Goal: Task Accomplishment & Management: Complete application form

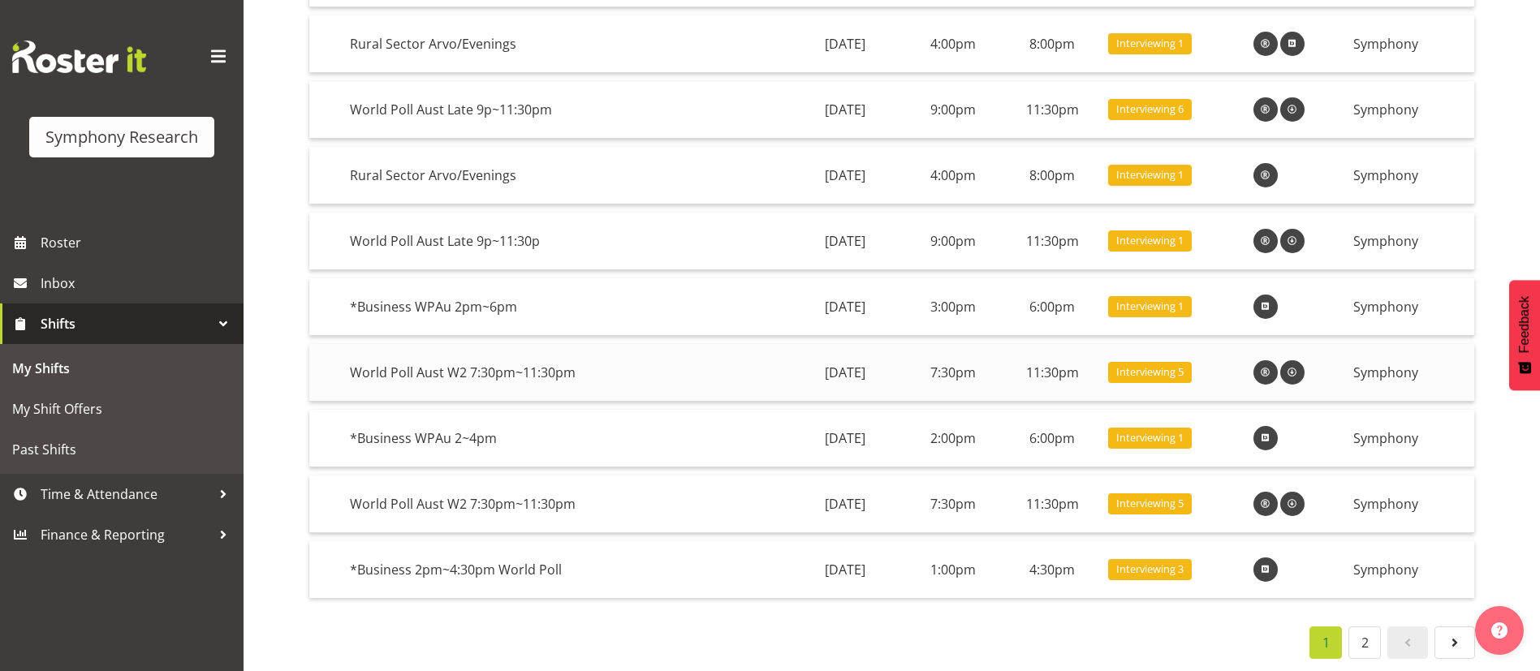
scroll to position [282, 0]
click at [133, 502] on span "Time & Attendance" at bounding box center [126, 494] width 170 height 24
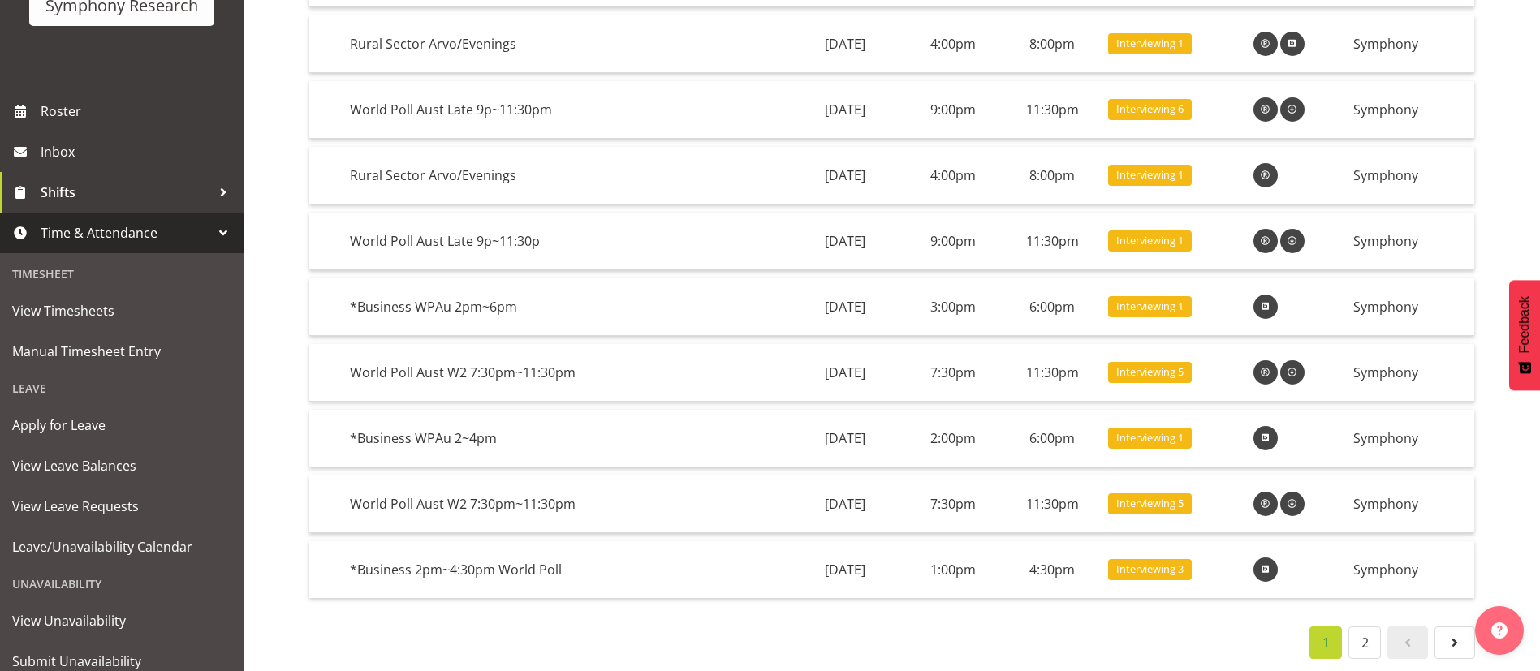
scroll to position [187, 0]
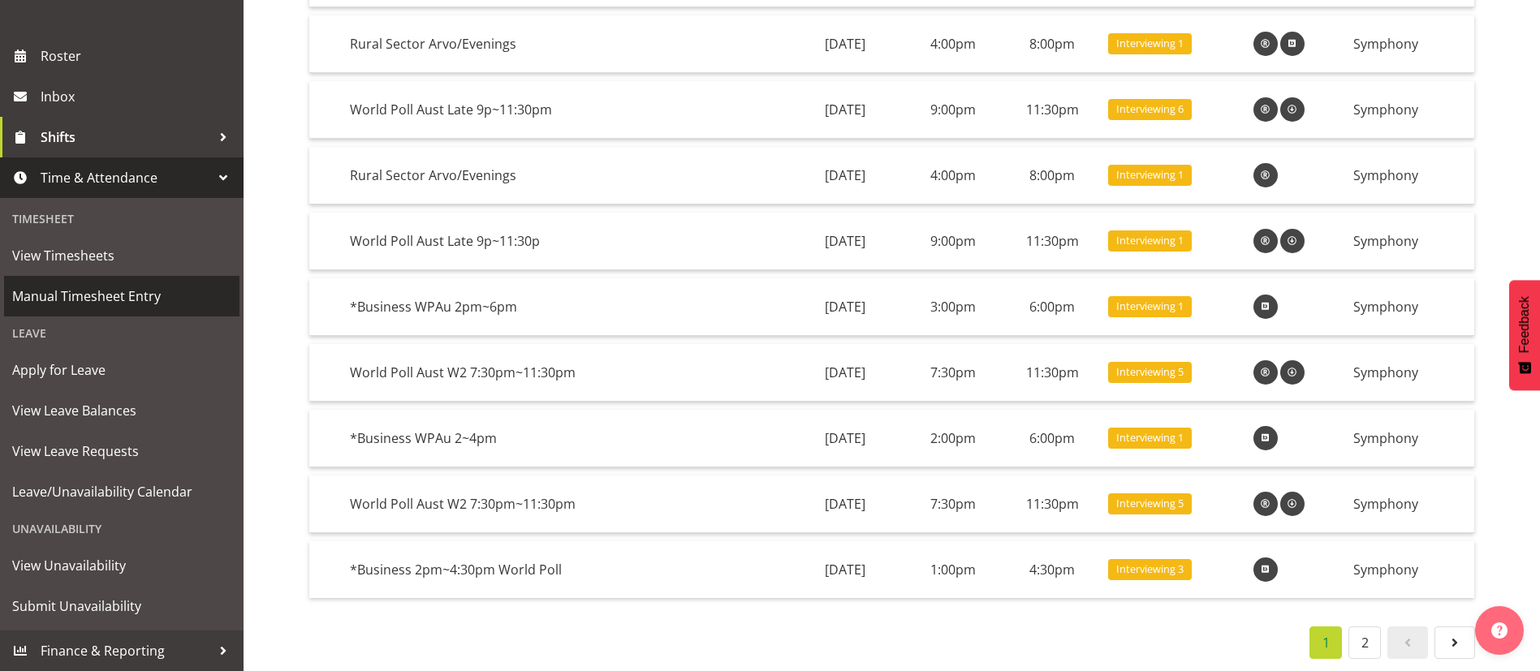
click at [117, 295] on span "Manual Timesheet Entry" at bounding box center [121, 296] width 219 height 24
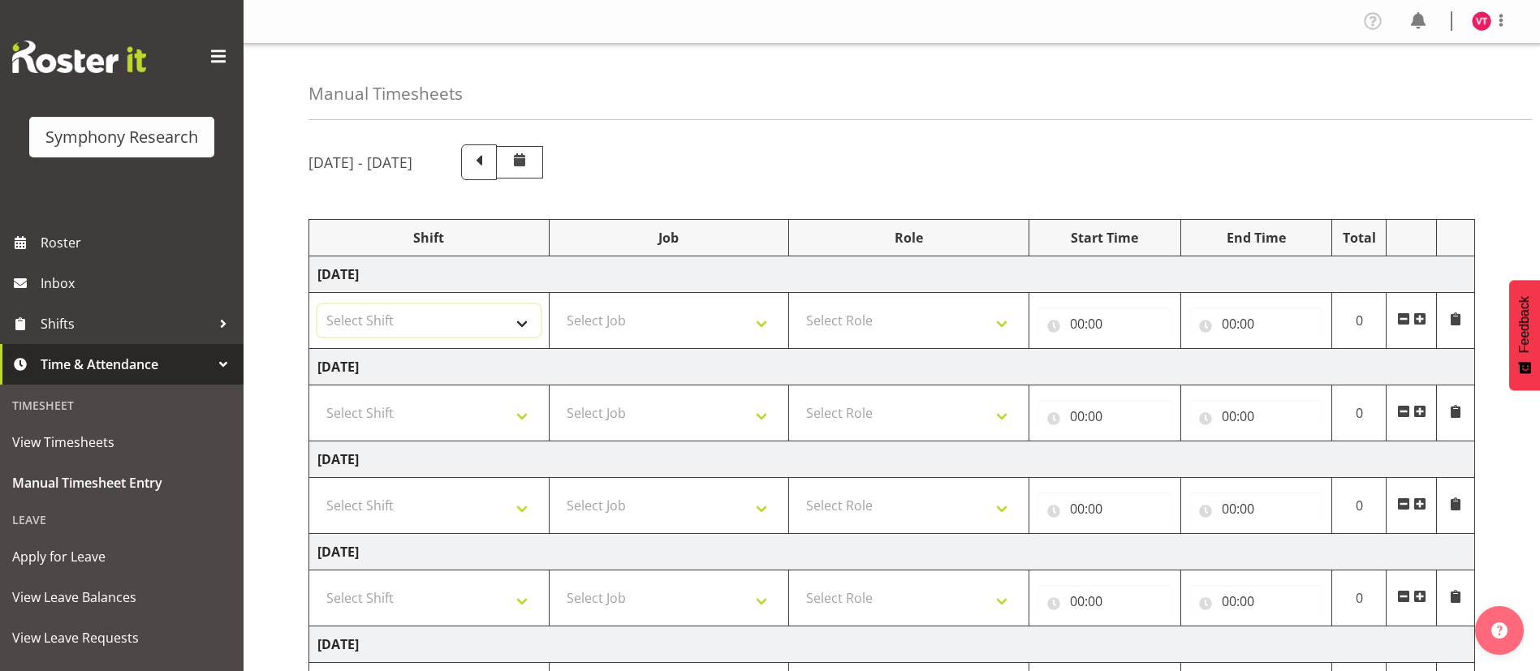
click at [520, 321] on select "Select Shift !!Weekend Residential (Roster IT Shift Label) *Business 9/10am ~ 4…" at bounding box center [428, 320] width 223 height 32
select select "81741"
click at [317, 304] on select "Select Shift !!Weekend Residential (Roster IT Shift Label) *Business 9/10am ~ 4…" at bounding box center [428, 320] width 223 height 32
click at [669, 323] on select "Select Job 550060 IF Admin 553492 World Poll Aus Wave 2 Main 2025 553493 World …" at bounding box center [669, 320] width 223 height 32
select select "10499"
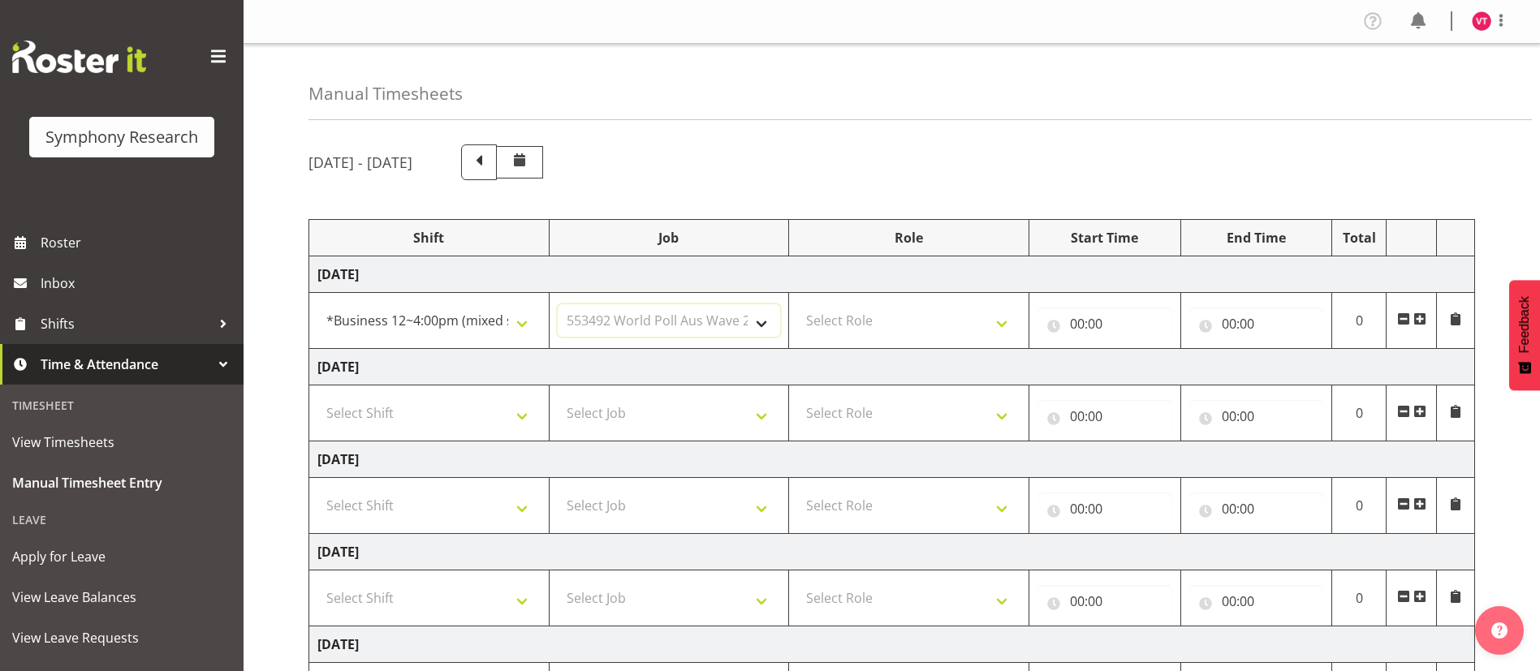
click at [558, 304] on select "Select Job 550060 IF Admin 553492 World Poll Aus Wave 2 Main 2025 553493 World …" at bounding box center [669, 320] width 223 height 32
click at [920, 328] on select "Select Role Briefing Interviewing" at bounding box center [908, 320] width 223 height 32
select select "47"
click at [797, 304] on select "Select Role Briefing Interviewing" at bounding box center [908, 320] width 223 height 32
click at [1081, 321] on input "00:00" at bounding box center [1104, 324] width 135 height 32
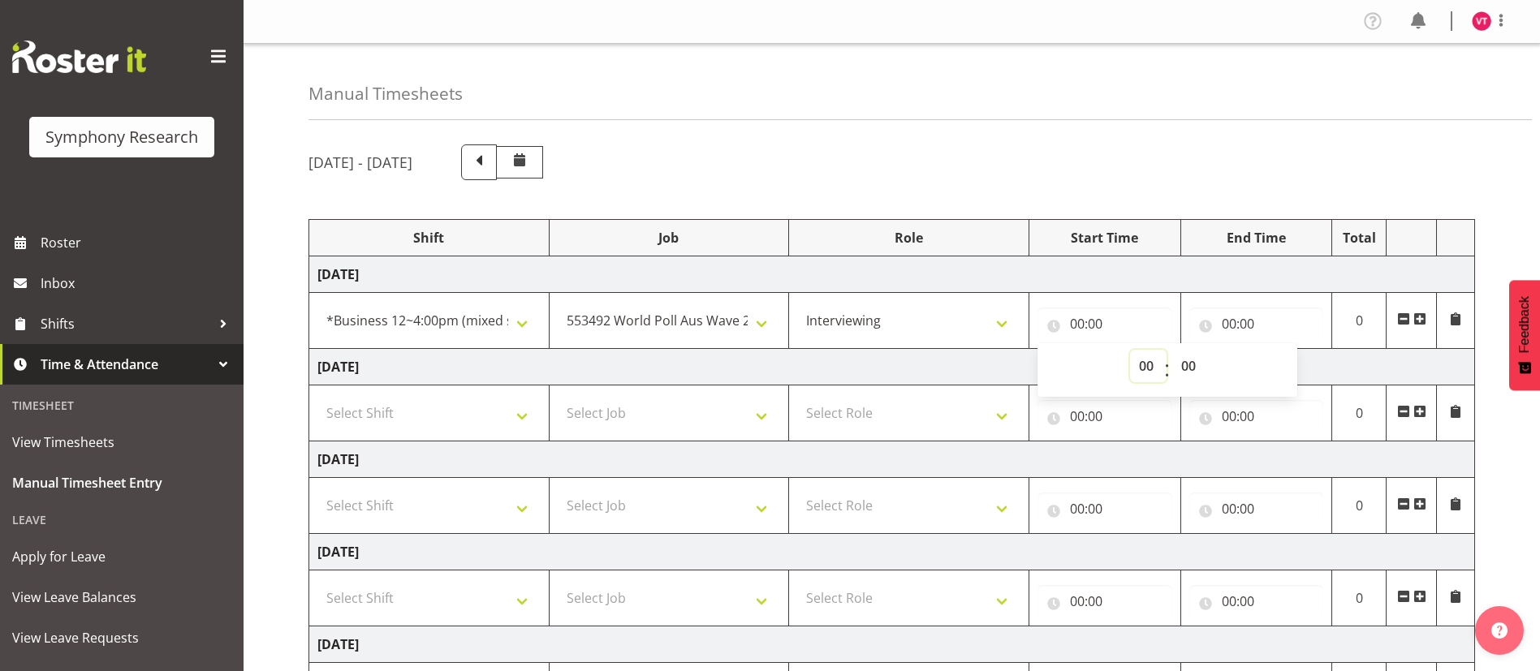
click at [1146, 368] on select "00 01 02 03 04 05 06 07 08 09 10 11 12 13 14 15 16 17 18 19 20 21 22 23" at bounding box center [1148, 366] width 37 height 32
select select "14"
click at [1130, 350] on select "00 01 02 03 04 05 06 07 08 09 10 11 12 13 14 15 16 17 18 19 20 21 22 23" at bounding box center [1148, 366] width 37 height 32
type input "14:00"
click at [1192, 356] on select "00 01 02 03 04 05 06 07 08 09 10 11 12 13 14 15 16 17 18 19 20 21 22 23 24 25 2…" at bounding box center [1190, 366] width 37 height 32
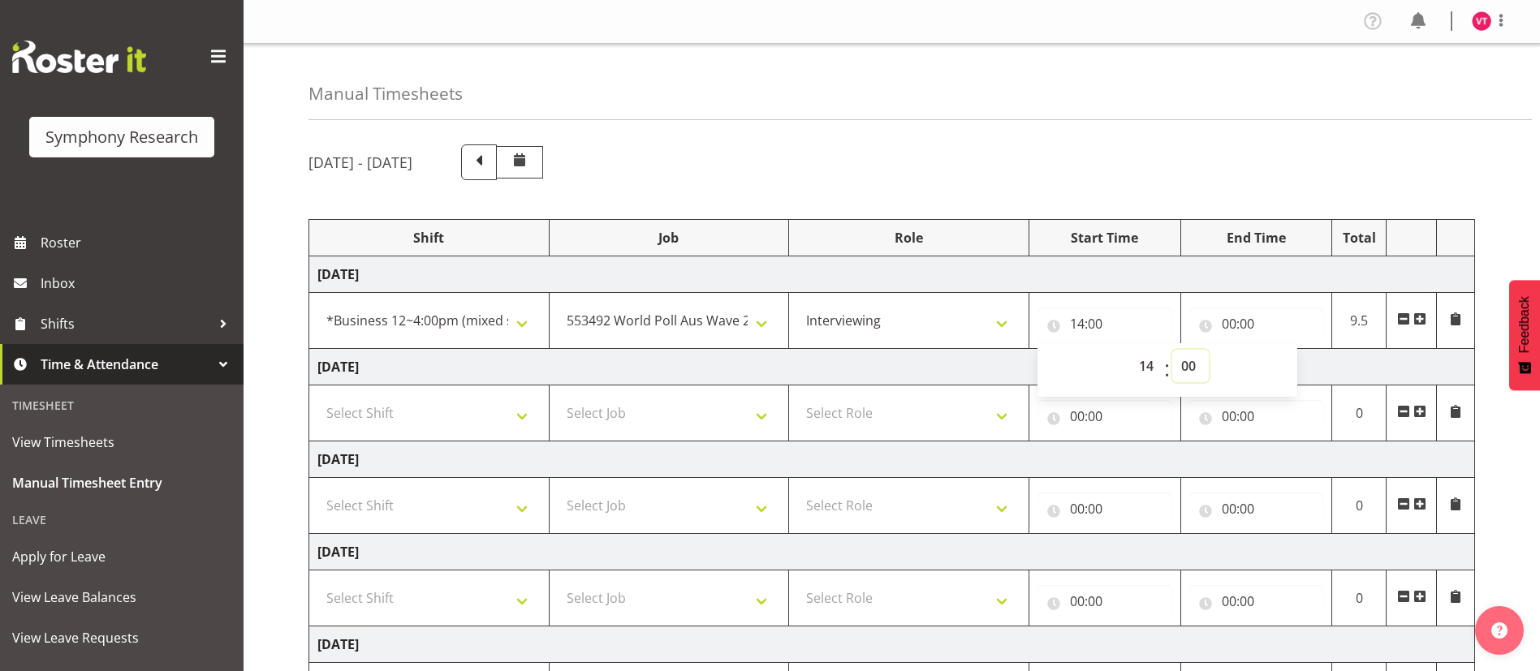
select select "8"
click at [1172, 350] on select "00 01 02 03 04 05 06 07 08 09 10 11 12 13 14 15 16 17 18 19 20 21 22 23 24 25 2…" at bounding box center [1190, 366] width 37 height 32
type input "14:08"
click at [1235, 321] on input "00:00" at bounding box center [1256, 324] width 135 height 32
click at [1301, 361] on select "00 01 02 03 04 05 06 07 08 09 10 11 12 13 14 15 16 17 18 19 20 21 22 23" at bounding box center [1300, 366] width 37 height 32
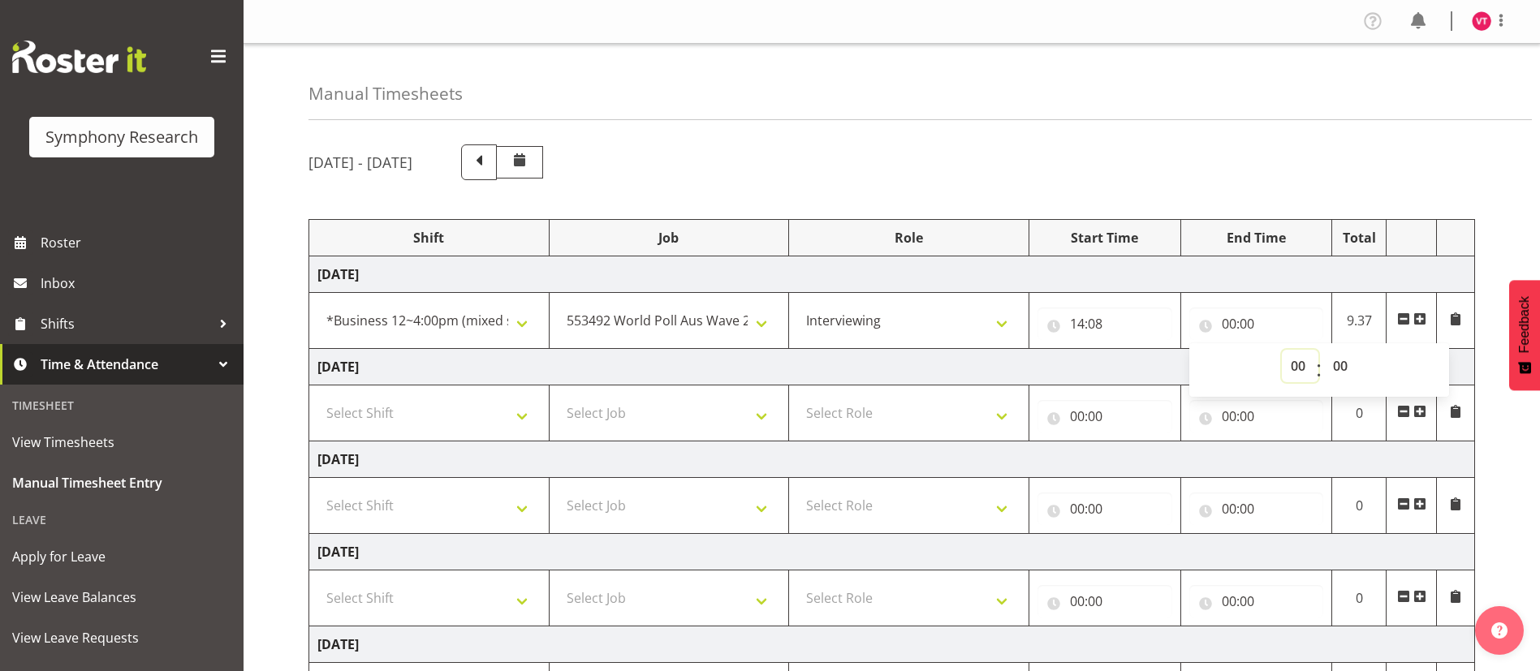
select select "16"
click at [1282, 350] on select "00 01 02 03 04 05 06 07 08 09 10 11 12 13 14 15 16 17 18 19 20 21 22 23" at bounding box center [1300, 366] width 37 height 32
type input "16:00"
click at [1344, 369] on select "00 01 02 03 04 05 06 07 08 09 10 11 12 13 14 15 16 17 18 19 20 21 22 23 24 25 2…" at bounding box center [1342, 366] width 37 height 32
select select "30"
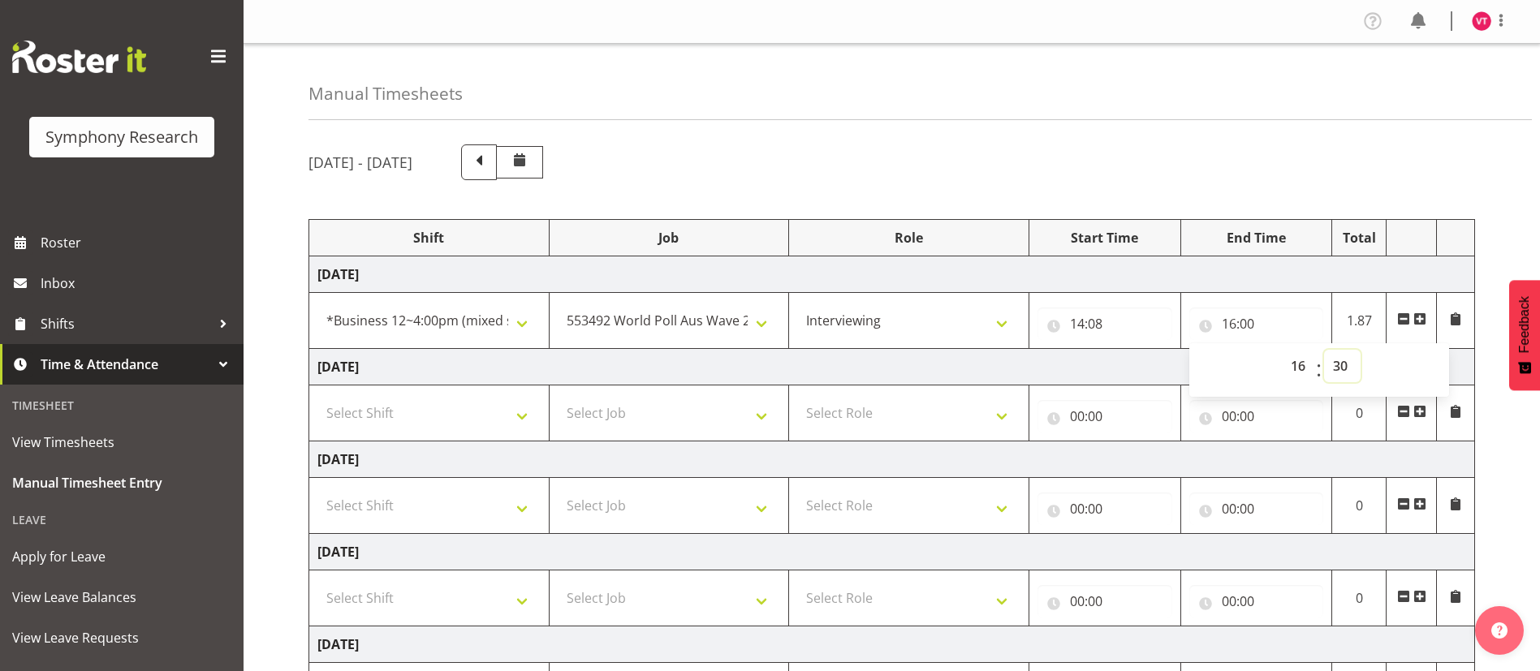
click at [1324, 350] on select "00 01 02 03 04 05 06 07 08 09 10 11 12 13 14 15 16 17 18 19 20 21 22 23 24 25 2…" at bounding box center [1342, 366] width 37 height 32
type input "16:30"
click at [1052, 374] on td "Tuesday 30th September 2025" at bounding box center [892, 367] width 1166 height 37
click at [1419, 317] on span at bounding box center [1419, 319] width 13 height 13
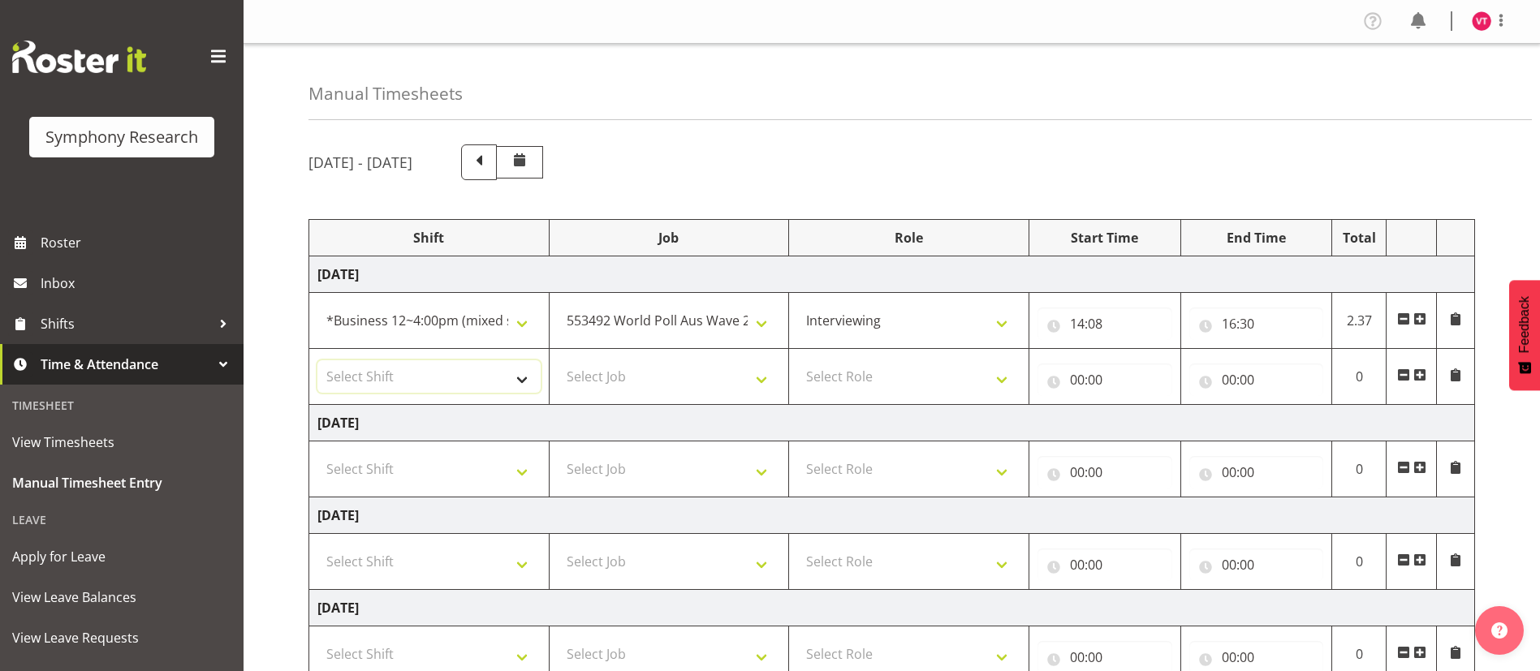
click at [525, 374] on select "Select Shift !!Weekend Residential (Roster IT Shift Label) *Business 9/10am ~ 4…" at bounding box center [428, 376] width 223 height 32
select select "48116"
click at [317, 360] on select "Select Shift !!Weekend Residential (Roster IT Shift Label) *Business 9/10am ~ 4…" at bounding box center [428, 376] width 223 height 32
click at [694, 374] on select "Select Job 550060 IF Admin 553492 World Poll Aus Wave 2 Main 2025 553493 World …" at bounding box center [669, 376] width 223 height 32
select select "10499"
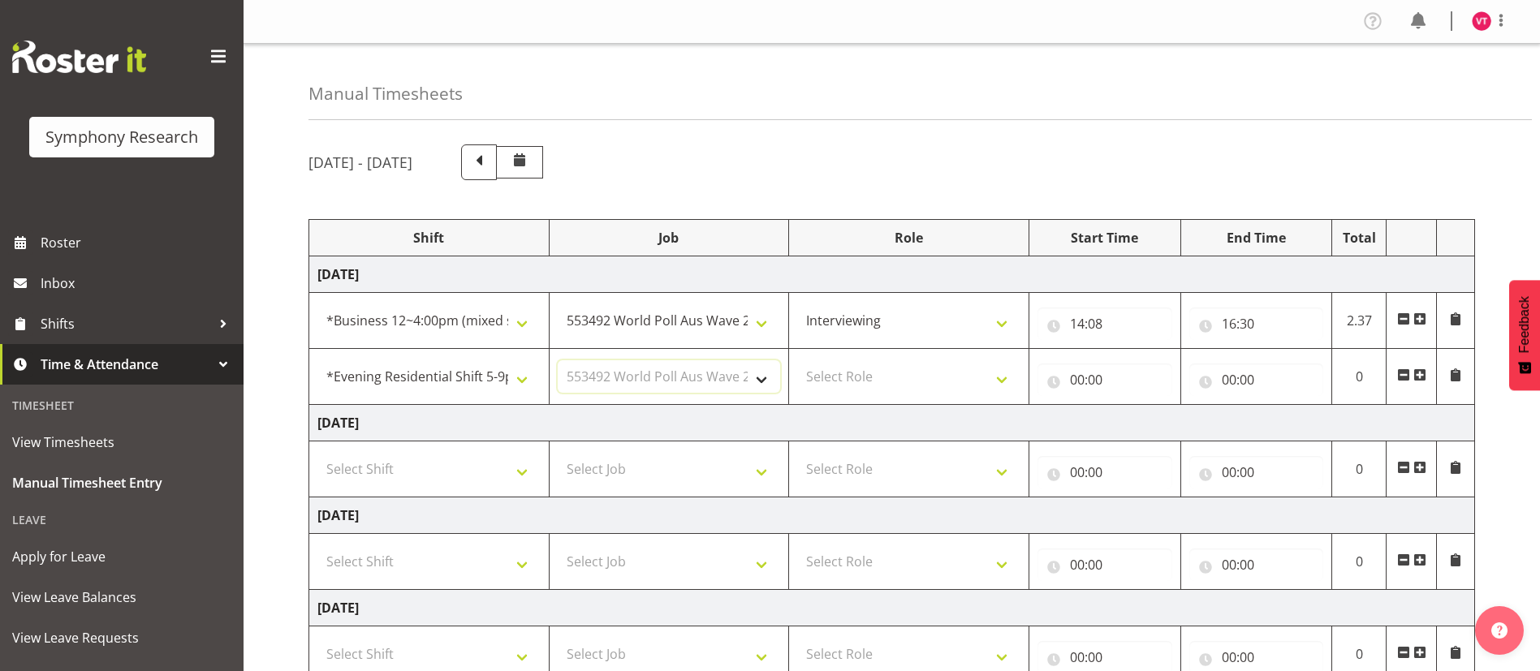
click at [558, 360] on select "Select Job 550060 IF Admin 553492 World Poll Aus Wave 2 Main 2025 553493 World …" at bounding box center [669, 376] width 223 height 32
click at [951, 375] on select "Select Role Briefing Interviewing" at bounding box center [908, 376] width 223 height 32
select select "47"
click at [797, 360] on select "Select Role Briefing Interviewing" at bounding box center [908, 376] width 223 height 32
click at [1080, 380] on input "00:00" at bounding box center [1104, 380] width 135 height 32
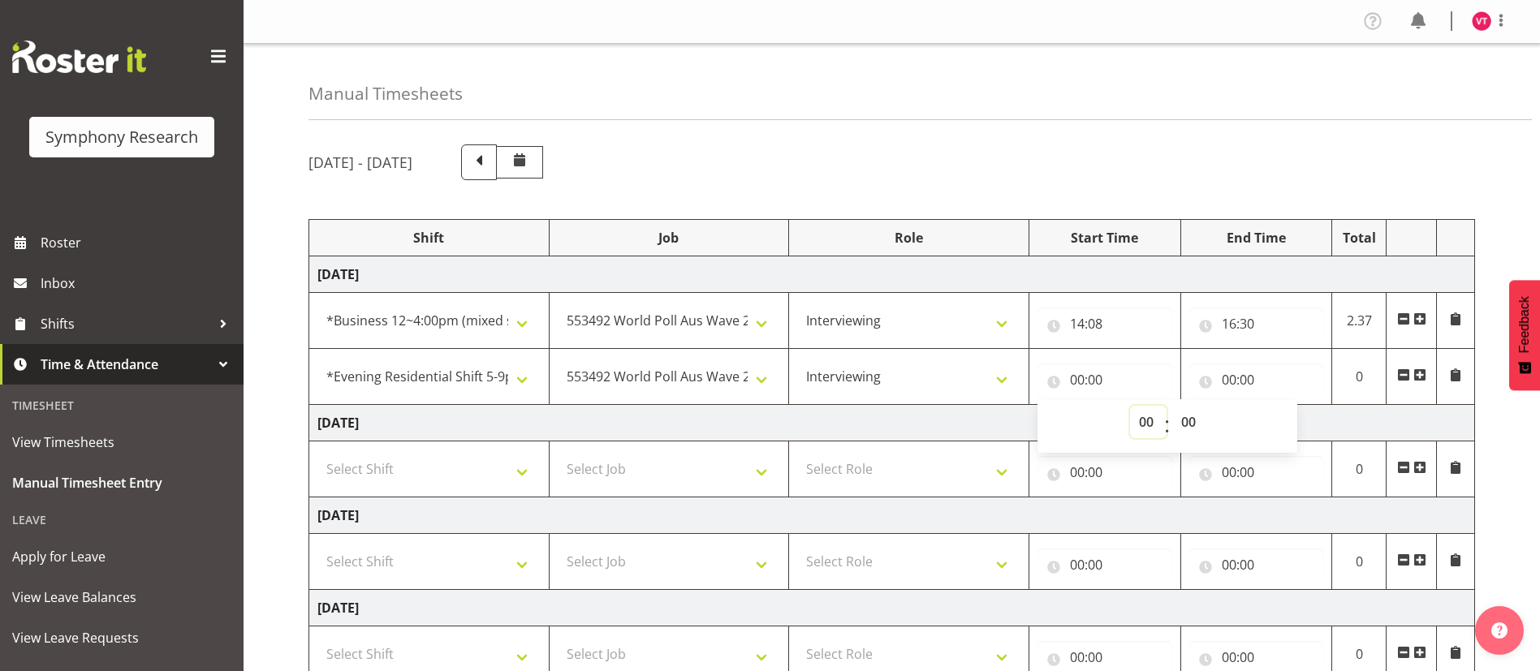
click at [1146, 424] on select "00 01 02 03 04 05 06 07 08 09 10 11 12 13 14 15 16 17 18 19 20 21 22 23" at bounding box center [1148, 422] width 37 height 32
select select "17"
click at [1130, 406] on select "00 01 02 03 04 05 06 07 08 09 10 11 12 13 14 15 16 17 18 19 20 21 22 23" at bounding box center [1148, 422] width 37 height 32
type input "17:00"
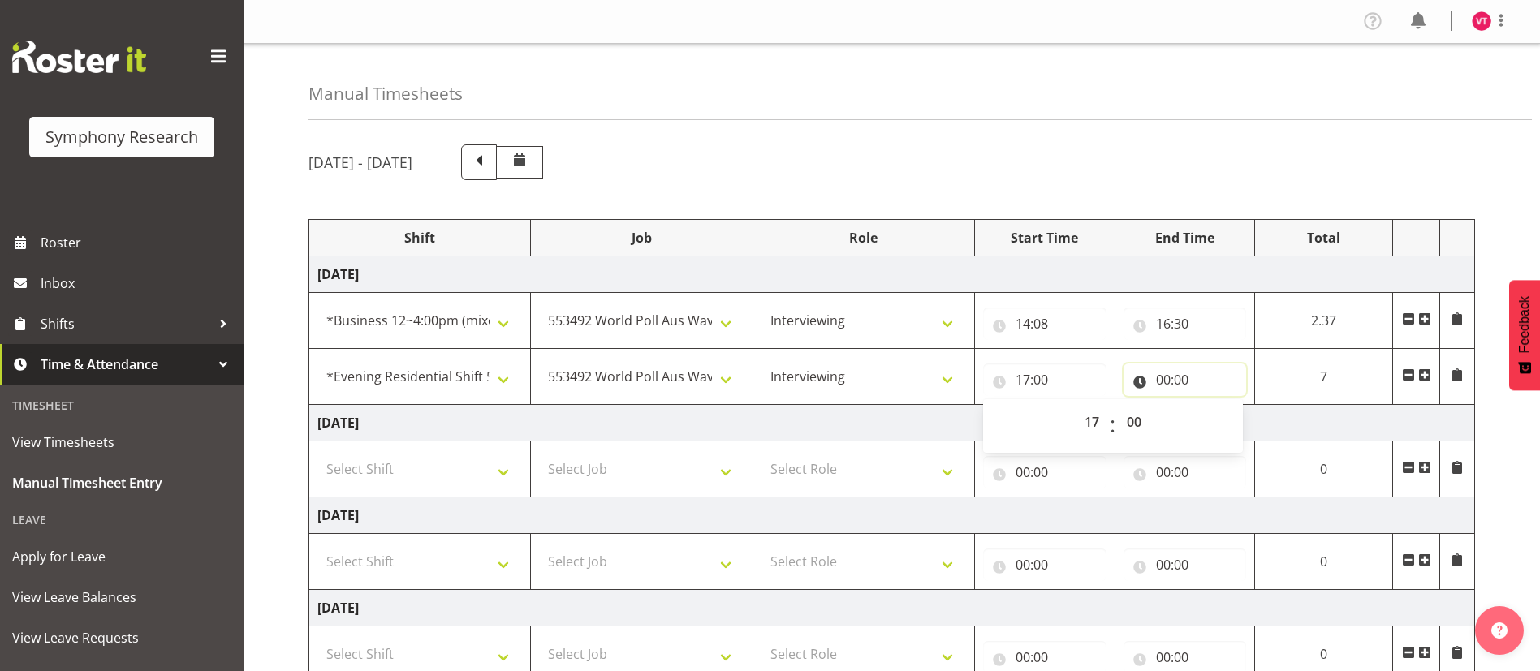
click at [1167, 382] on input "00:00" at bounding box center [1184, 380] width 123 height 32
click at [1235, 426] on select "00 01 02 03 04 05 06 07 08 09 10 11 12 13 14 15 16 17 18 19 20 21 22 23" at bounding box center [1234, 422] width 37 height 32
select select "21"
click at [1253, 406] on select "00 01 02 03 04 05 06 07 08 09 10 11 12 13 14 15 16 17 18 19 20 21 22 23" at bounding box center [1234, 422] width 37 height 32
type input "21:00"
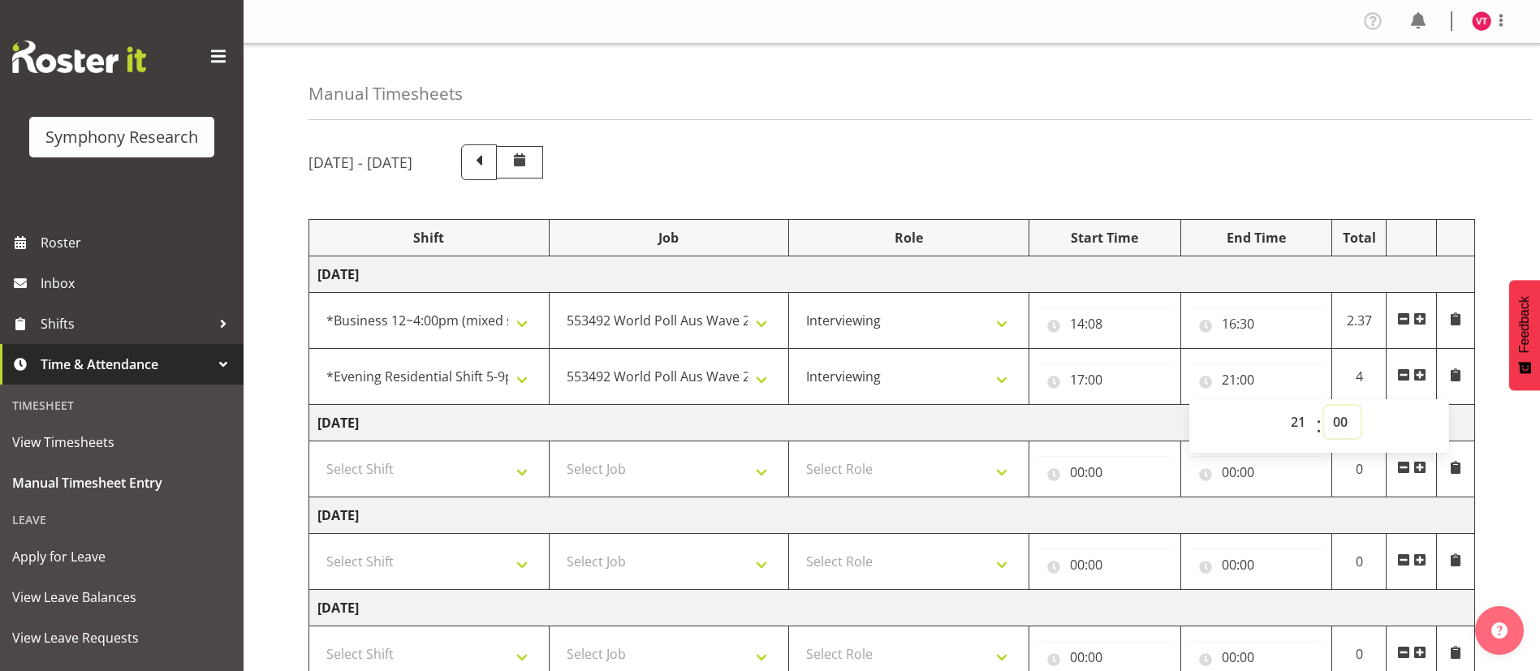
click at [1355, 420] on select "00 01 02 03 04 05 06 07 08 09 10 11 12 13 14 15 16 17 18 19 20 21 22 23 24 25 2…" at bounding box center [1342, 422] width 37 height 32
select select "30"
click at [1324, 406] on select "00 01 02 03 04 05 06 07 08 09 10 11 12 13 14 15 16 17 18 19 20 21 22 23 24 25 2…" at bounding box center [1342, 422] width 37 height 32
type input "21:30"
click at [1140, 412] on td "Tuesday 30th September 2025" at bounding box center [892, 423] width 1166 height 37
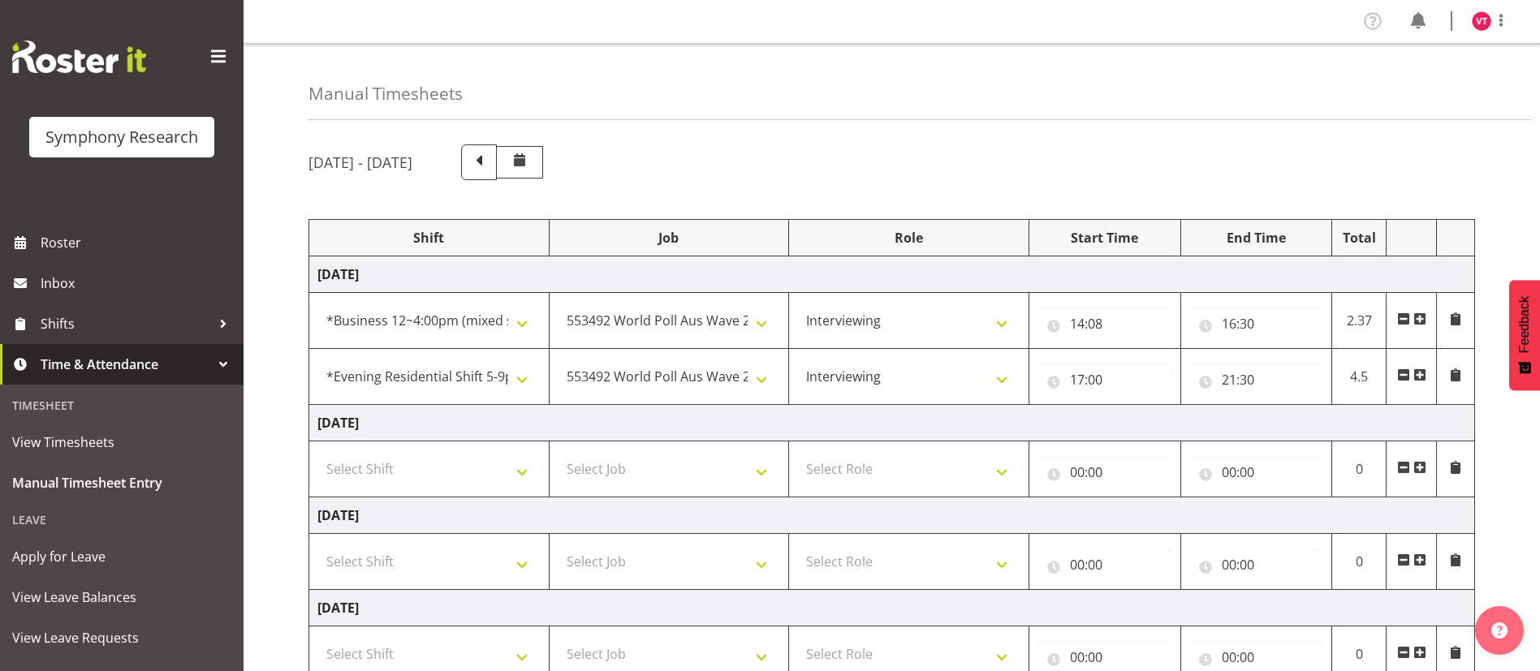
click at [1421, 371] on span at bounding box center [1419, 375] width 13 height 13
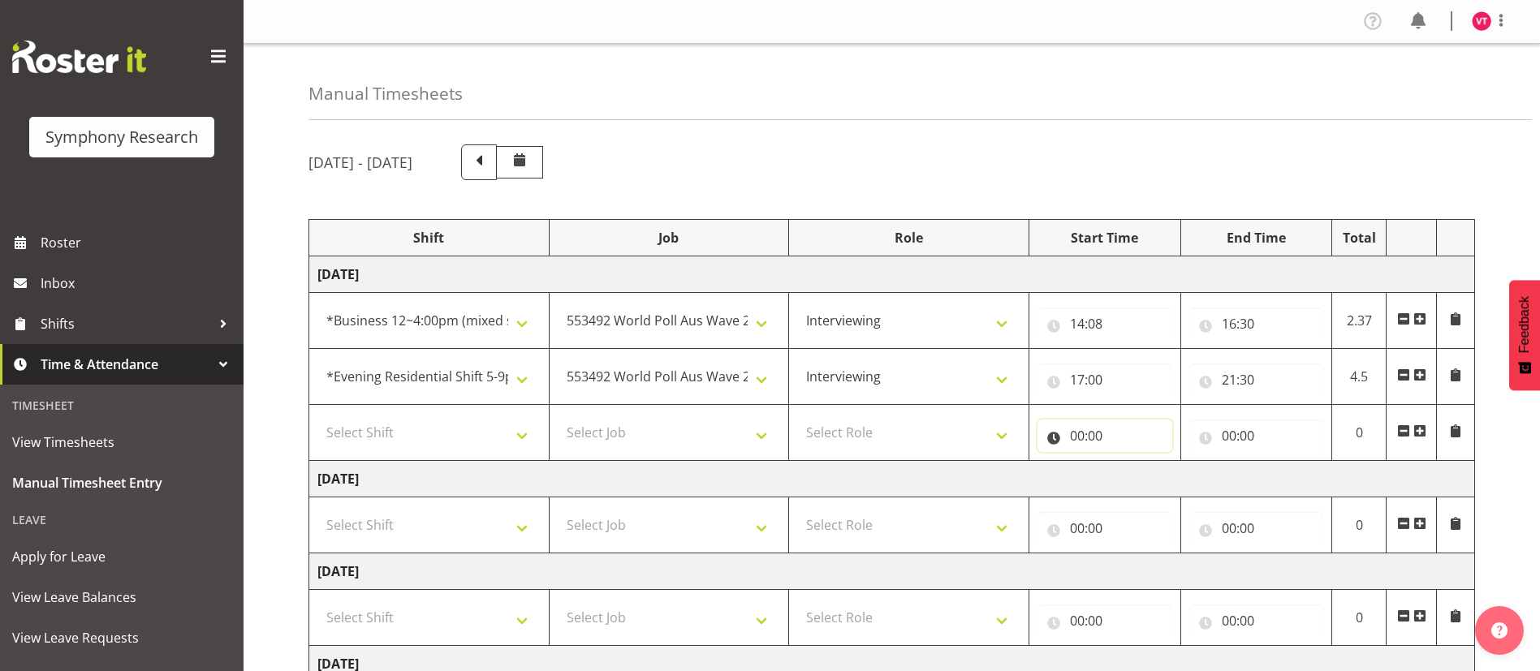
click at [1073, 433] on input "00:00" at bounding box center [1104, 436] width 135 height 32
click at [1147, 472] on select "00 01 02 03 04 05 06 07 08 09 10 11 12 13 14 15 16 17 18 19 20 21 22 23" at bounding box center [1148, 478] width 37 height 32
select select "22"
click at [1130, 462] on select "00 01 02 03 04 05 06 07 08 09 10 11 12 13 14 15 16 17 18 19 20 21 22 23" at bounding box center [1148, 478] width 37 height 32
type input "22:00"
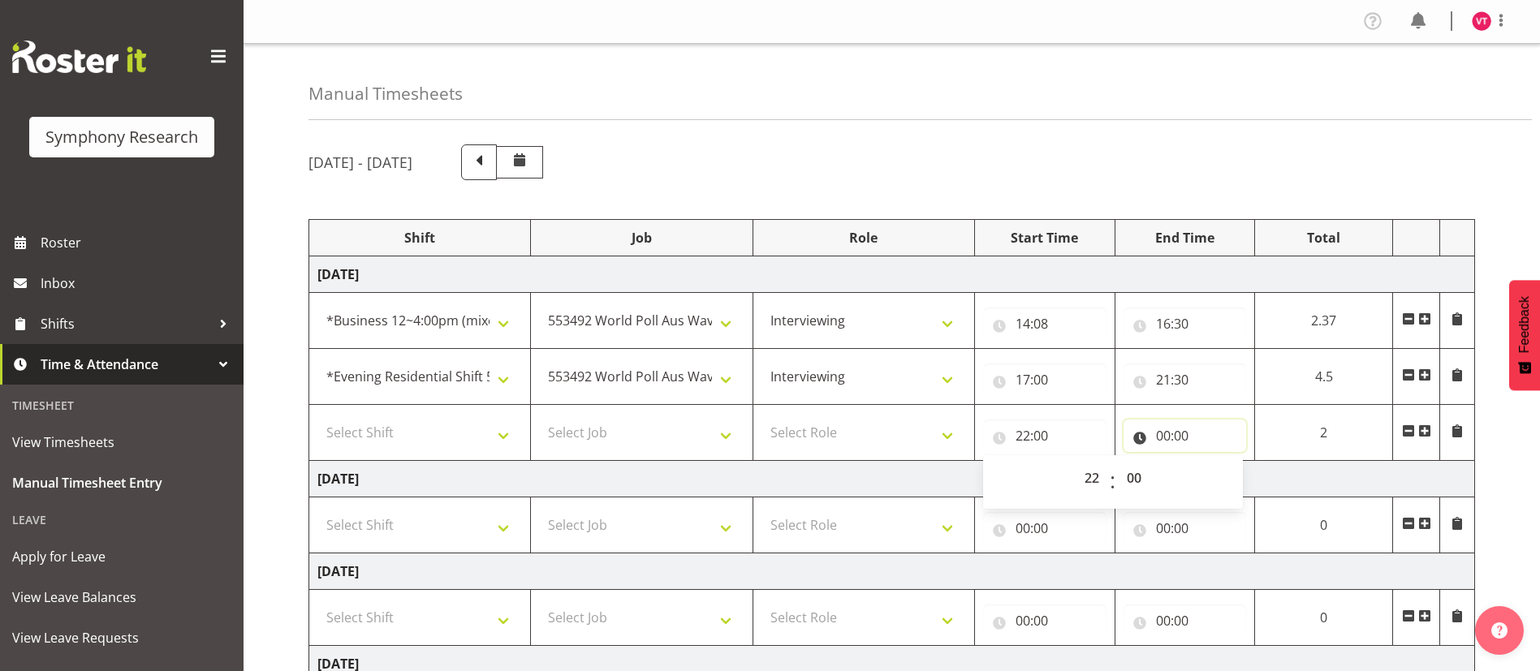
click at [1171, 434] on input "00:00" at bounding box center [1184, 436] width 123 height 32
click at [1231, 475] on select "00 01 02 03 04 05 06 07 08 09 10 11 12 13 14 15 16 17 18 19 20 21 22 23" at bounding box center [1234, 478] width 37 height 32
select select "23"
click at [1253, 462] on select "00 01 02 03 04 05 06 07 08 09 10 11 12 13 14 15 16 17 18 19 20 21 22 23" at bounding box center [1234, 478] width 37 height 32
type input "23:00"
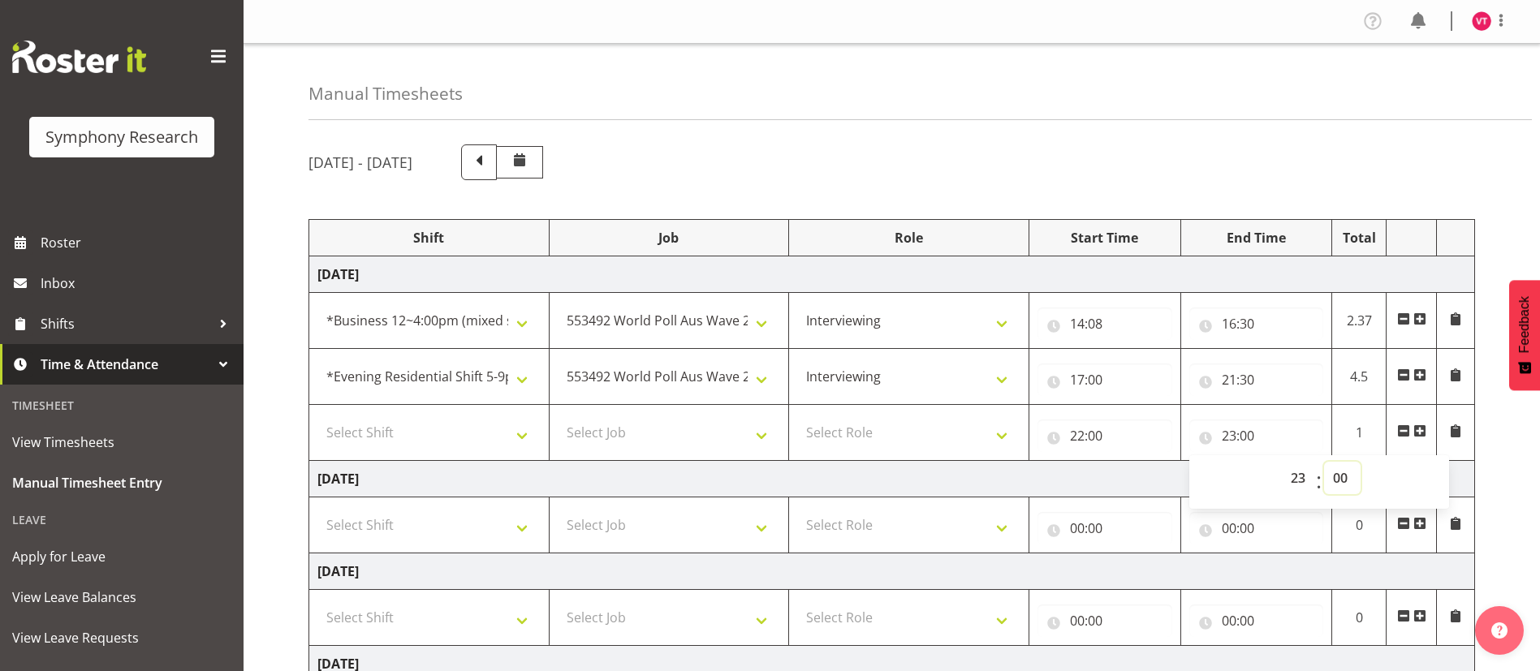
click at [1337, 477] on select "00 01 02 03 04 05 06 07 08 09 10 11 12 13 14 15 16 17 18 19 20 21 22 23 24 25 2…" at bounding box center [1342, 478] width 37 height 32
select select "30"
click at [1324, 462] on select "00 01 02 03 04 05 06 07 08 09 10 11 12 13 14 15 16 17 18 19 20 21 22 23 24 25 2…" at bounding box center [1342, 478] width 37 height 32
type input "23:30"
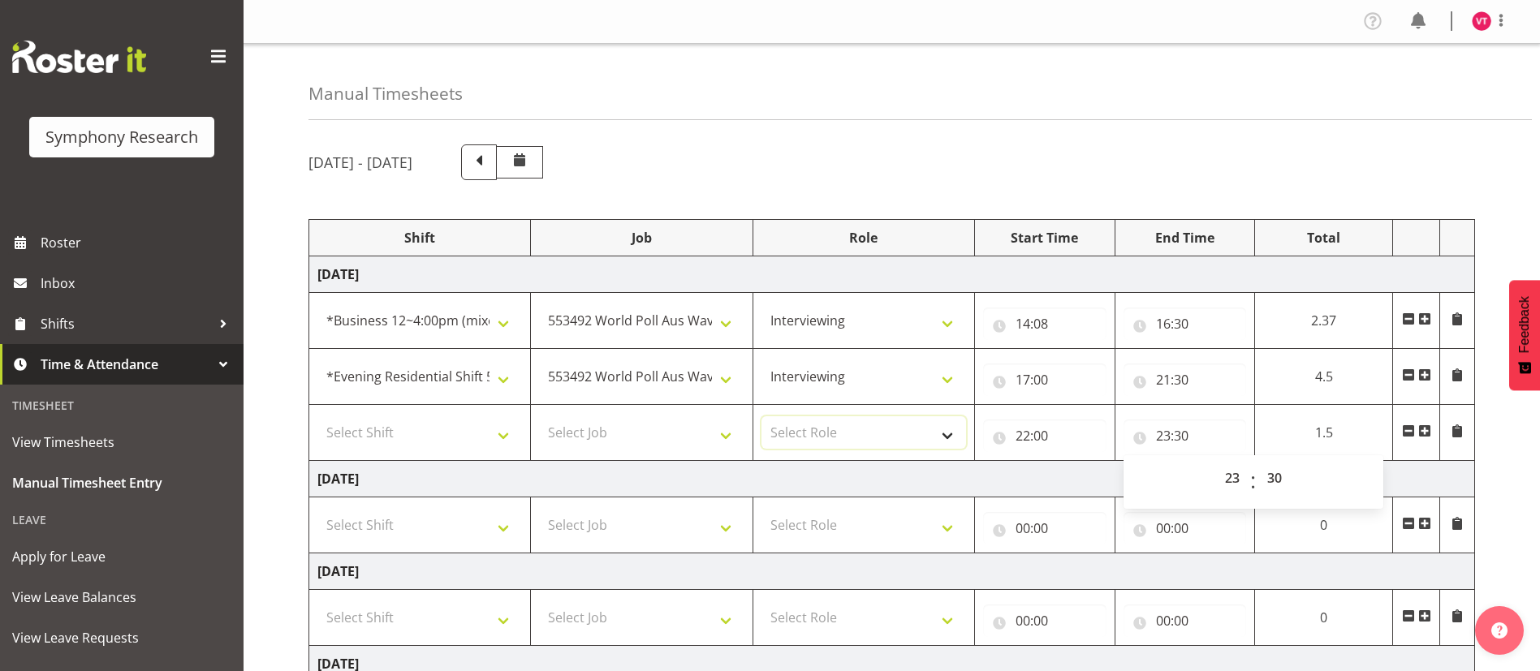
click at [923, 428] on select "Select Role Briefing Interviewing" at bounding box center [863, 432] width 205 height 32
select select "47"
click at [761, 416] on select "Select Role Briefing Interviewing" at bounding box center [863, 432] width 205 height 32
click at [686, 433] on select "Select Job 550060 IF Admin 553492 World Poll Aus Wave 2 Main 2025 553493 World …" at bounding box center [641, 432] width 205 height 32
select select "10499"
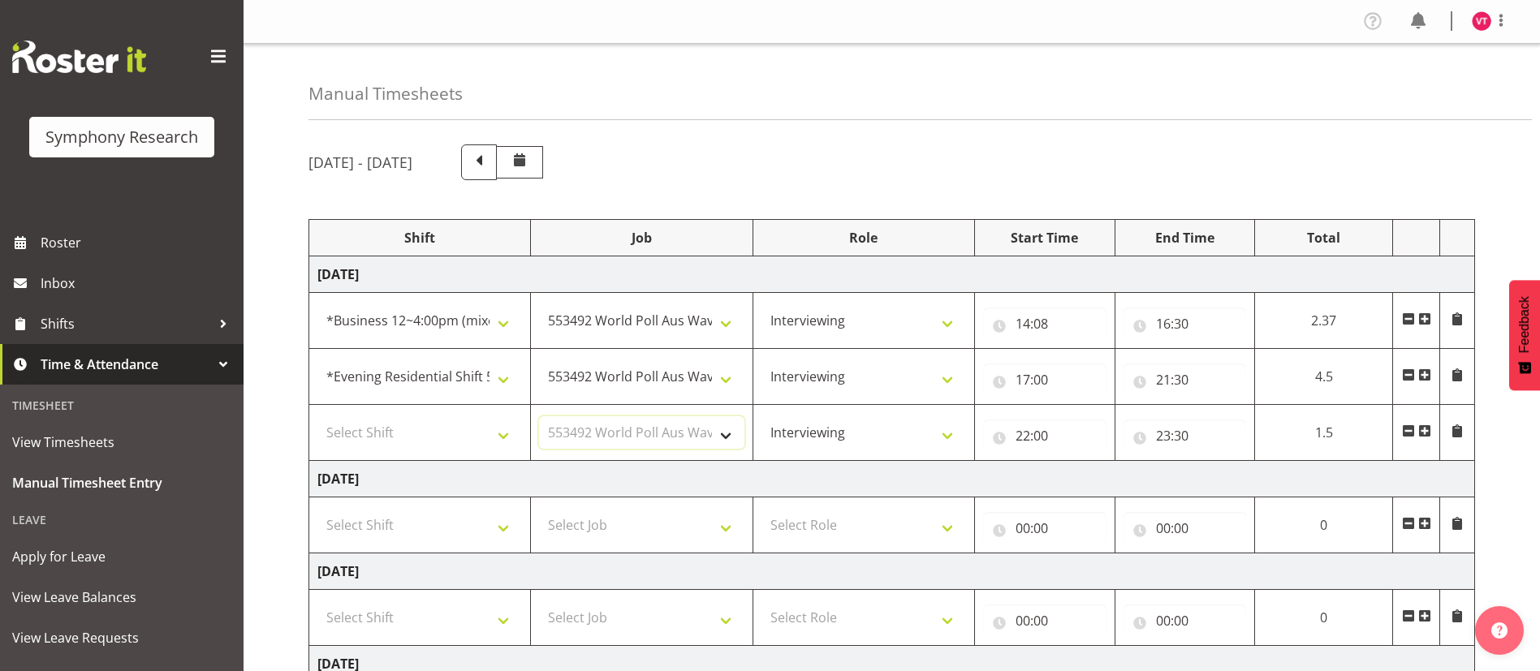
click at [539, 416] on select "Select Job 550060 IF Admin 553492 World Poll Aus Wave 2 Main 2025 553493 World …" at bounding box center [641, 432] width 205 height 32
click at [489, 438] on select "Select Shift !!Weekend Residential (Roster IT Shift Label) *Business 9/10am ~ 4…" at bounding box center [419, 432] width 205 height 32
select select "57511"
click at [317, 416] on select "Select Shift !!Weekend Residential (Roster IT Shift Label) *Business 9/10am ~ 4…" at bounding box center [419, 432] width 205 height 32
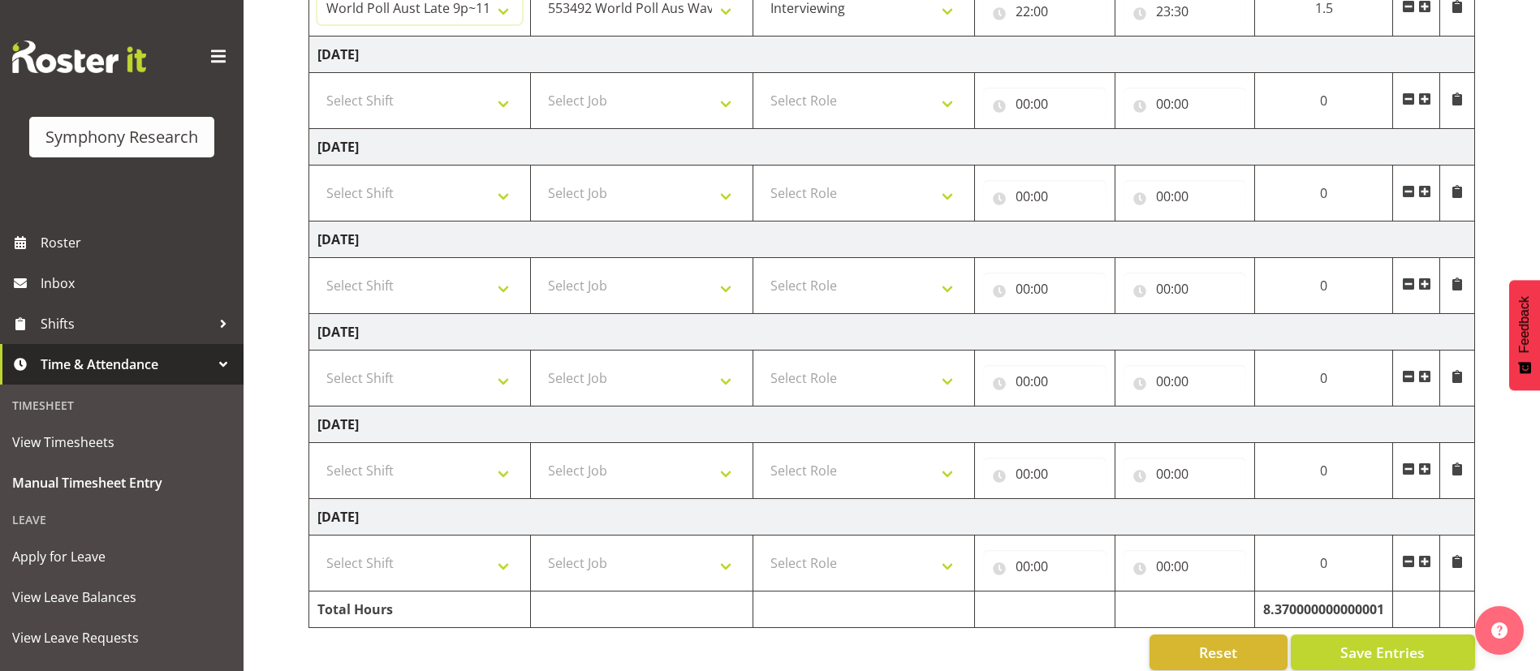
scroll to position [455, 0]
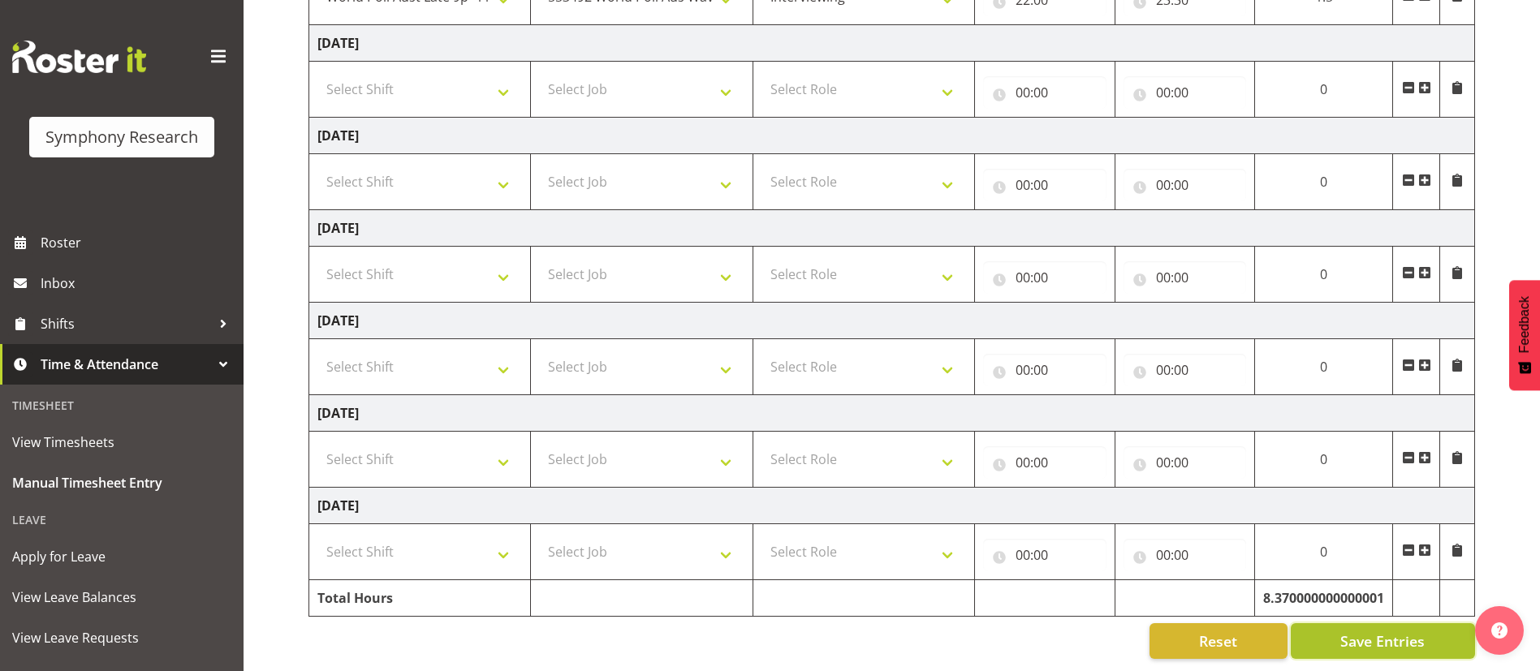
click at [1362, 631] on span "Save Entries" at bounding box center [1382, 641] width 84 height 21
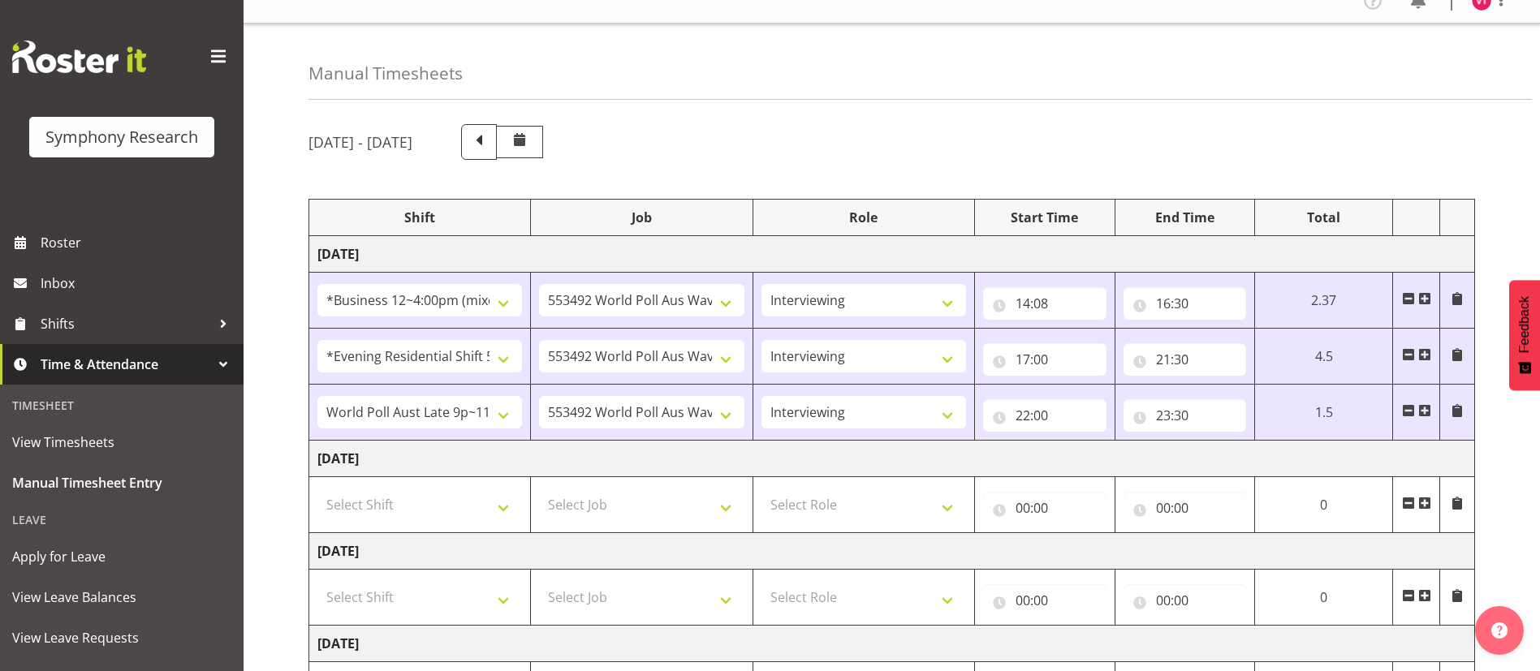
scroll to position [26, 0]
